Goal: Information Seeking & Learning: Check status

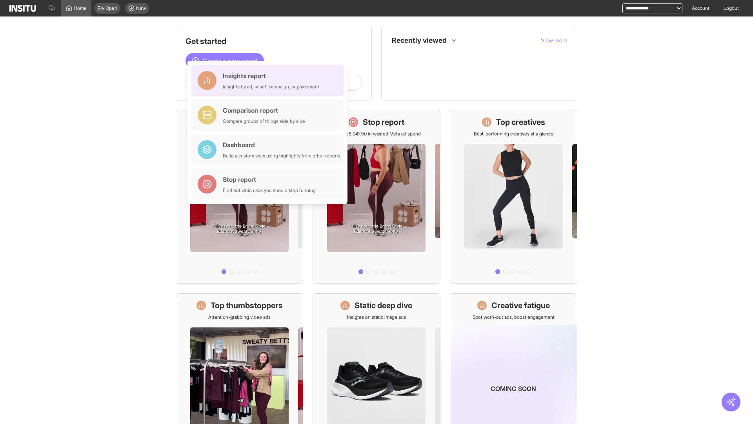
click at [270, 80] on div "Insights report Insights by ad, adset, campaign, or placement" at bounding box center [271, 80] width 97 height 19
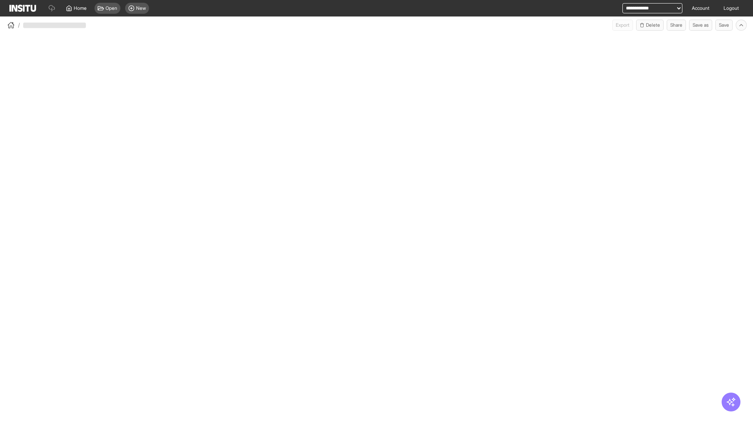
select select "**"
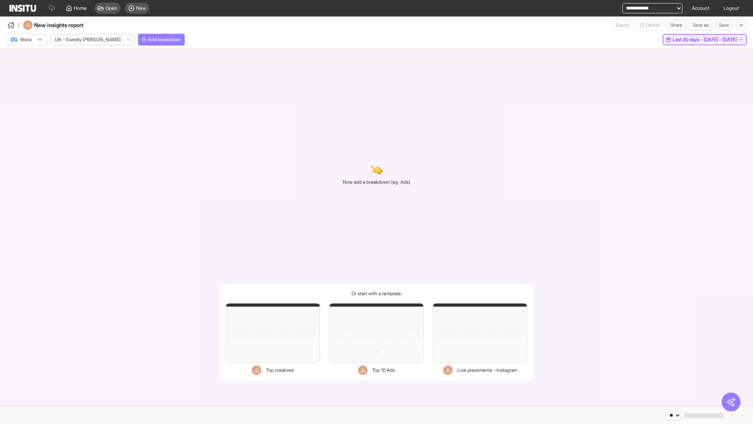
click at [691, 40] on span "Last 30 days - [DATE] - [DATE]" at bounding box center [705, 39] width 64 height 6
